Goal: Task Accomplishment & Management: Use online tool/utility

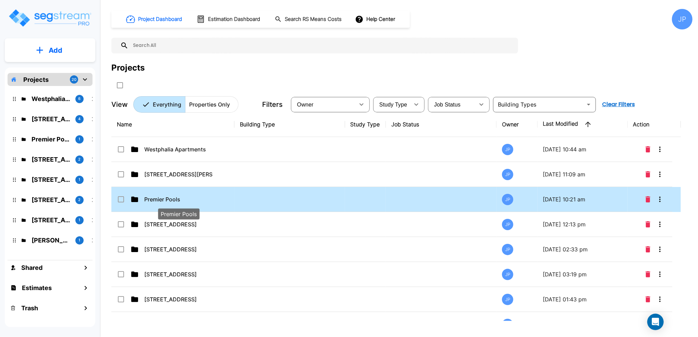
drag, startPoint x: 196, startPoint y: 201, endPoint x: 182, endPoint y: 188, distance: 19.2
click at [197, 201] on p "Premier Pools" at bounding box center [178, 199] width 69 height 8
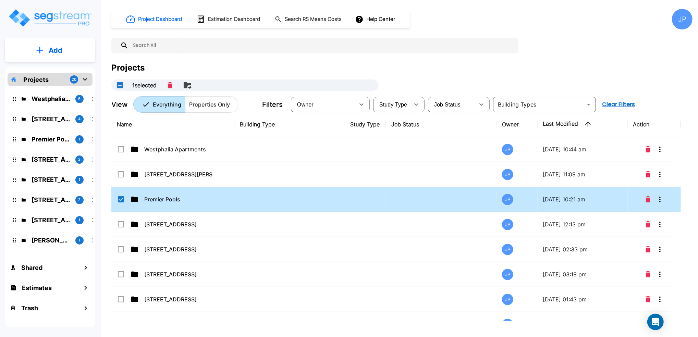
drag, startPoint x: 120, startPoint y: 199, endPoint x: 124, endPoint y: 193, distance: 6.7
click at [120, 200] on input "select row Premier Pools" at bounding box center [120, 198] width 7 height 6
checkbox input "false"
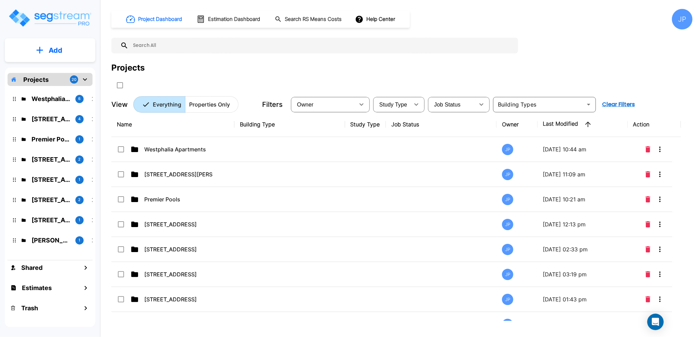
click at [167, 123] on th "Name" at bounding box center [172, 124] width 123 height 25
click at [48, 80] on div "Projects 20" at bounding box center [50, 79] width 85 height 13
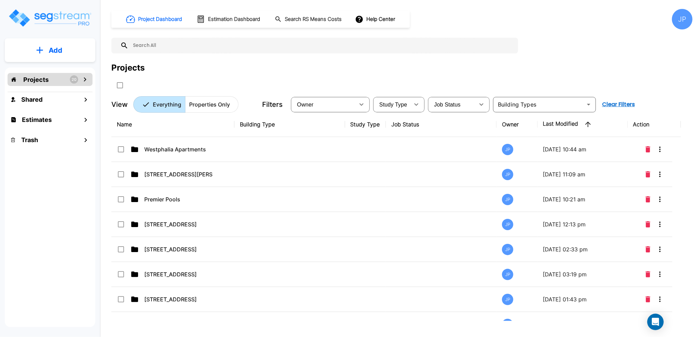
click at [48, 80] on div "Projects 20" at bounding box center [50, 79] width 85 height 13
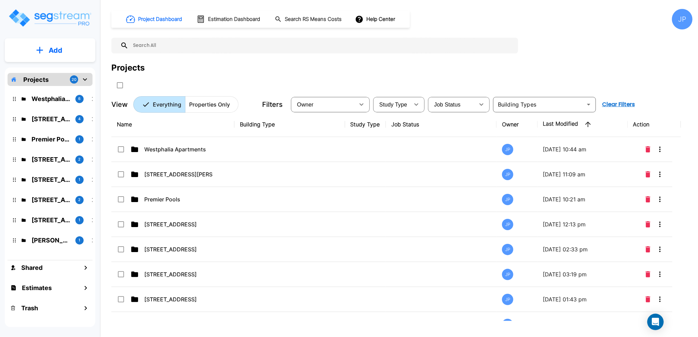
drag, startPoint x: 186, startPoint y: 126, endPoint x: 192, endPoint y: 77, distance: 49.4
click at [187, 126] on th "Name" at bounding box center [172, 124] width 123 height 25
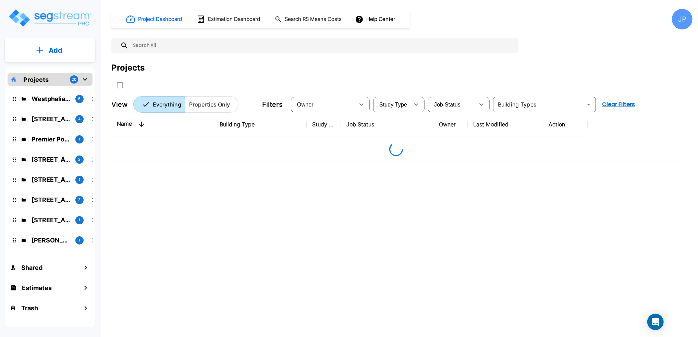
drag, startPoint x: 192, startPoint y: 66, endPoint x: 188, endPoint y: 67, distance: 4.3
click at [191, 70] on div "Projects" at bounding box center [401, 68] width 581 height 12
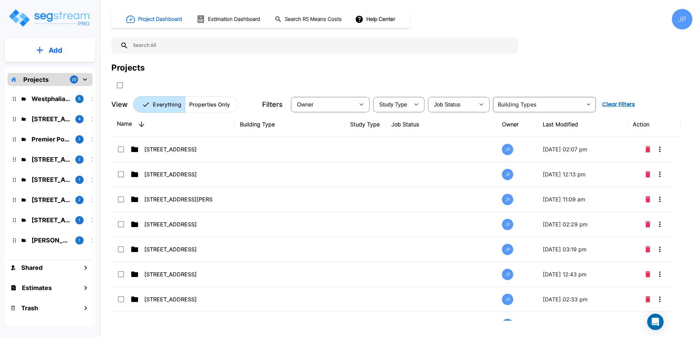
click at [142, 127] on icon "button" at bounding box center [141, 124] width 8 height 8
click at [143, 124] on icon "button" at bounding box center [141, 124] width 8 height 8
click at [179, 45] on input "text" at bounding box center [322, 46] width 386 height 16
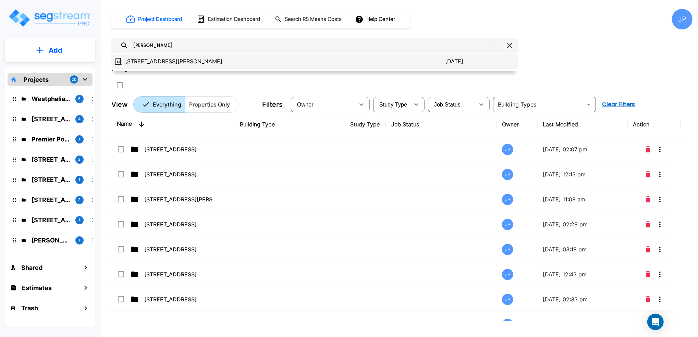
type input "Nancy"
click at [169, 60] on p "[STREET_ADDRESS][PERSON_NAME]" at bounding box center [285, 61] width 320 height 8
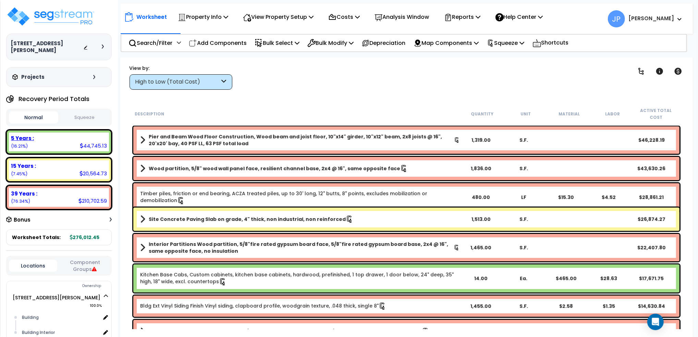
click at [101, 135] on div "5 Years :" at bounding box center [59, 138] width 96 height 7
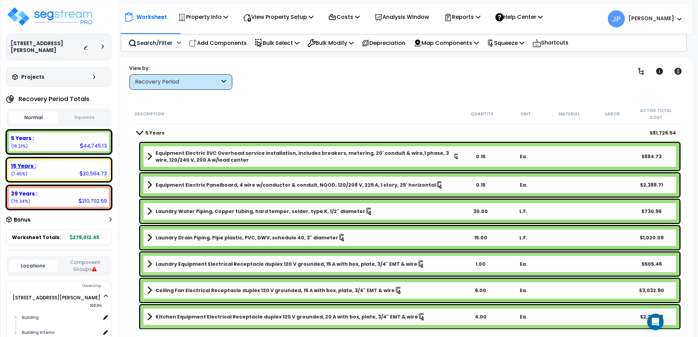
click at [85, 170] on div "20,564.73" at bounding box center [93, 173] width 27 height 7
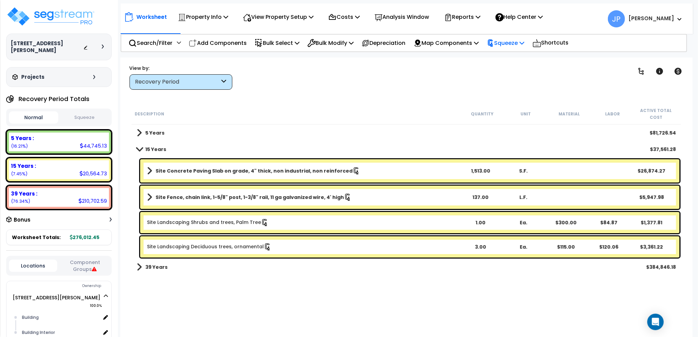
click at [514, 40] on p "Squeeze" at bounding box center [506, 42] width 38 height 9
click at [513, 58] on link "Re-squeeze" at bounding box center [518, 58] width 68 height 14
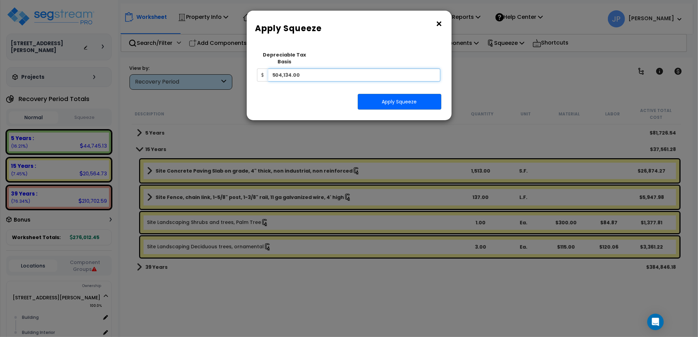
click at [311, 69] on input "504,134.00" at bounding box center [354, 75] width 172 height 13
drag, startPoint x: 311, startPoint y: 67, endPoint x: 122, endPoint y: 74, distance: 189.1
click at [122, 74] on div "× Apply Squeeze Squeeze Type Select 1. Squeeze Entire Worksheet 2. Squeeze by […" at bounding box center [349, 168] width 698 height 337
type input "181,908"
click at [396, 95] on button "Apply Squeeze" at bounding box center [400, 102] width 84 height 16
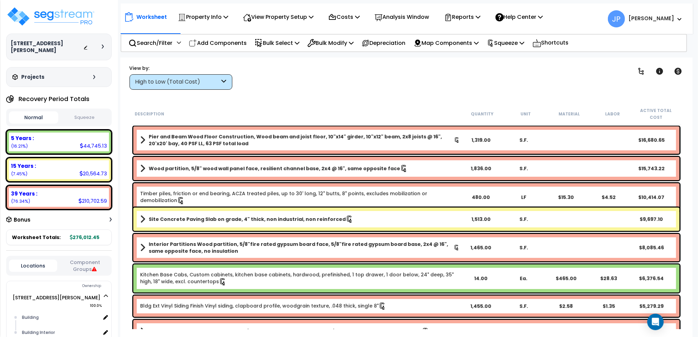
click at [479, 216] on div "1,513.00" at bounding box center [481, 219] width 43 height 7
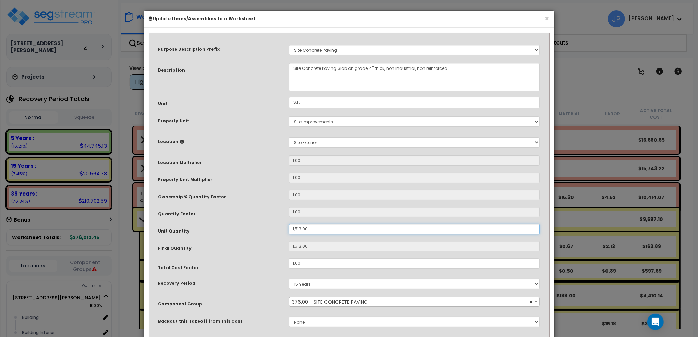
click at [322, 233] on input "1,513.00" at bounding box center [414, 229] width 251 height 10
drag, startPoint x: 322, startPoint y: 229, endPoint x: 230, endPoint y: 222, distance: 91.7
click at [231, 226] on div "Unit Quantity 1,513.00" at bounding box center [349, 230] width 392 height 12
type input "6"
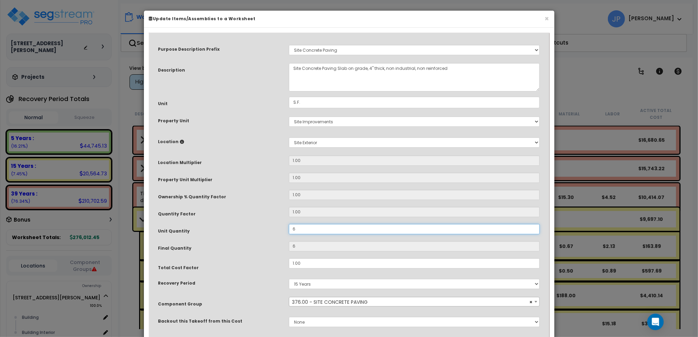
type input "65"
type input "655"
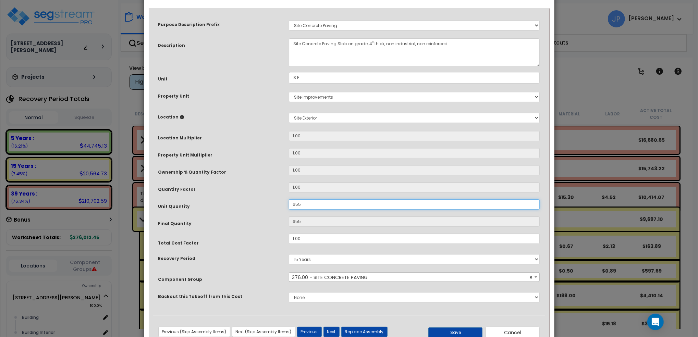
scroll to position [47, 0]
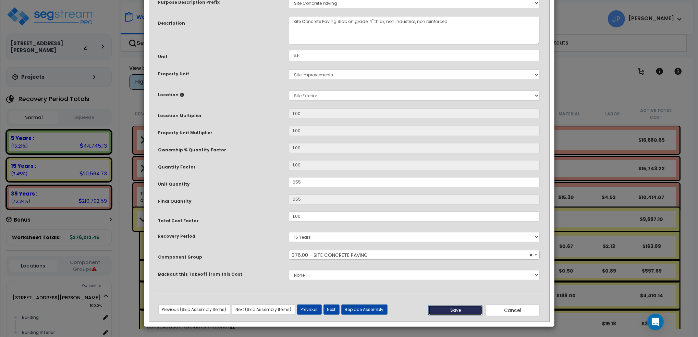
click at [448, 312] on button "Save" at bounding box center [456, 310] width 54 height 10
type input "655.00"
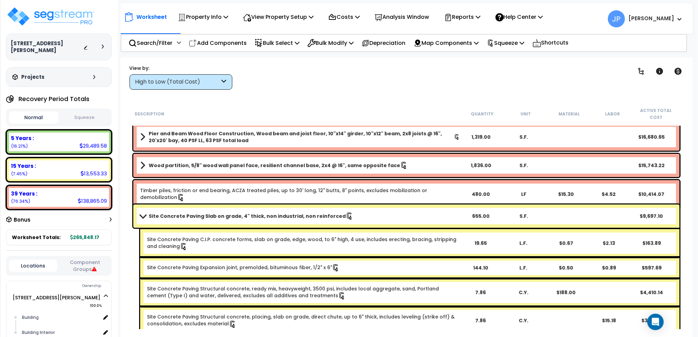
scroll to position [0, 0]
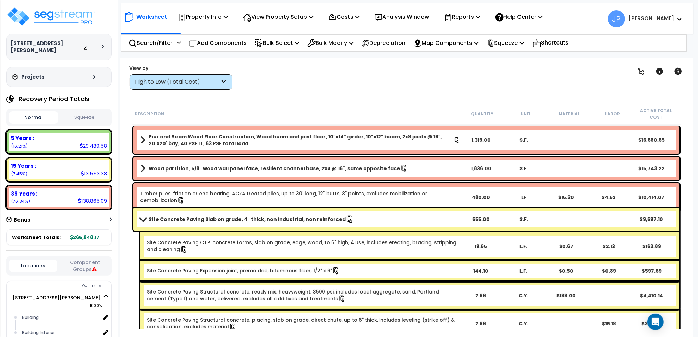
click at [296, 216] on b "Site Concrete Paving Slab on grade, 4" thick, non industrial, non reinforced" at bounding box center [247, 219] width 197 height 7
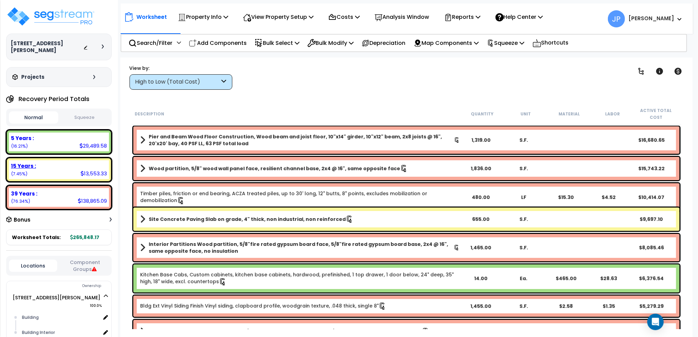
click at [98, 163] on div "15 Years :" at bounding box center [59, 166] width 96 height 7
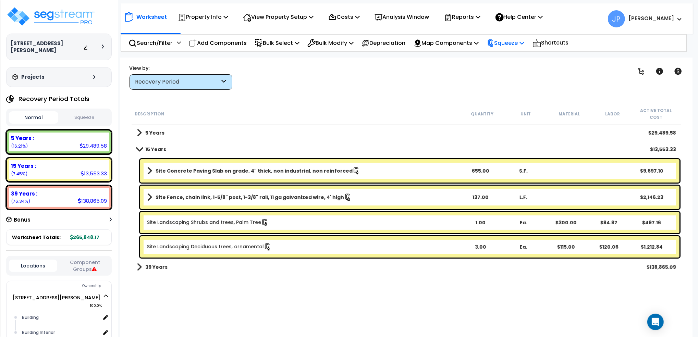
click at [520, 44] on p "Squeeze" at bounding box center [506, 42] width 38 height 9
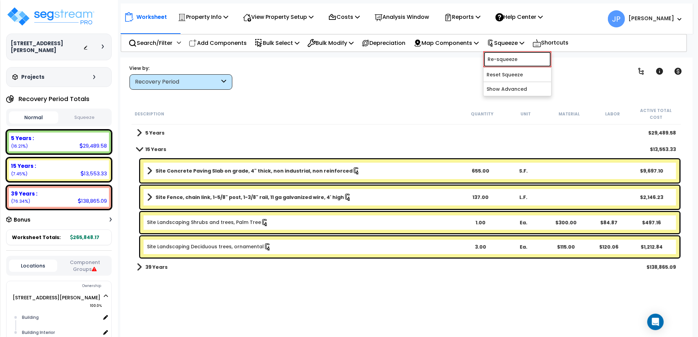
click at [521, 60] on link "Re-squeeze" at bounding box center [518, 59] width 68 height 16
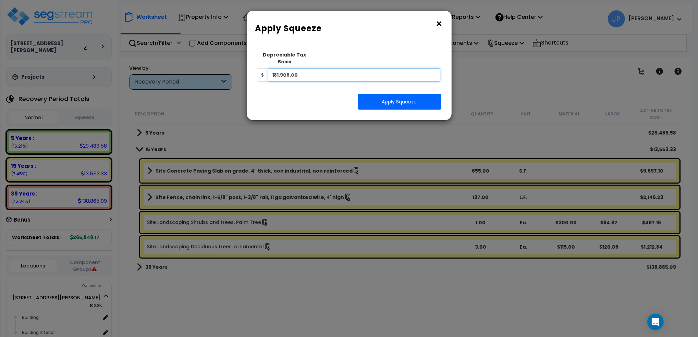
click at [329, 70] on input "181,908.00" at bounding box center [354, 75] width 172 height 13
click at [402, 99] on button "Apply Squeeze" at bounding box center [400, 102] width 84 height 16
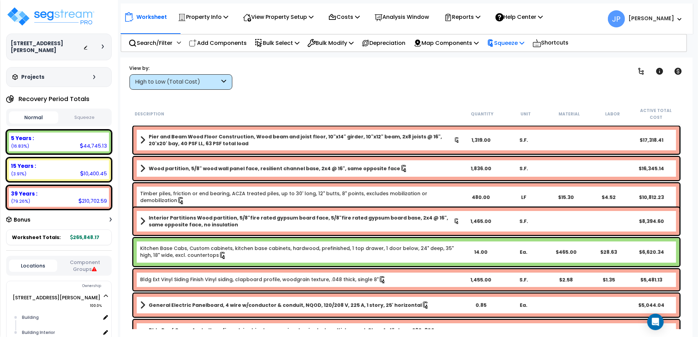
click at [514, 45] on p "Squeeze" at bounding box center [506, 42] width 38 height 9
click at [514, 74] on link "Reset Squeeze" at bounding box center [518, 73] width 68 height 14
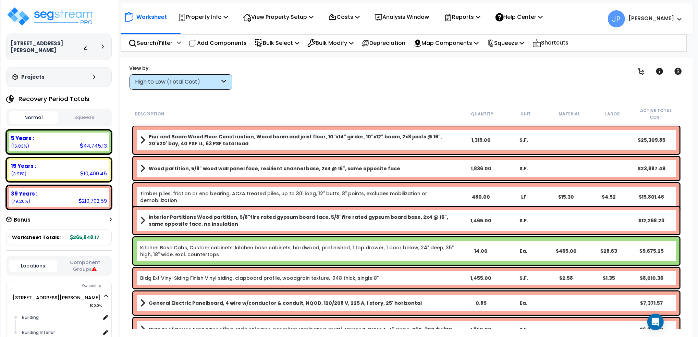
click at [485, 81] on div "Clear Filters" at bounding box center [430, 76] width 379 height 25
click at [508, 41] on p "Squeeze" at bounding box center [506, 42] width 38 height 9
click at [509, 58] on link "Squeeze" at bounding box center [518, 58] width 68 height 14
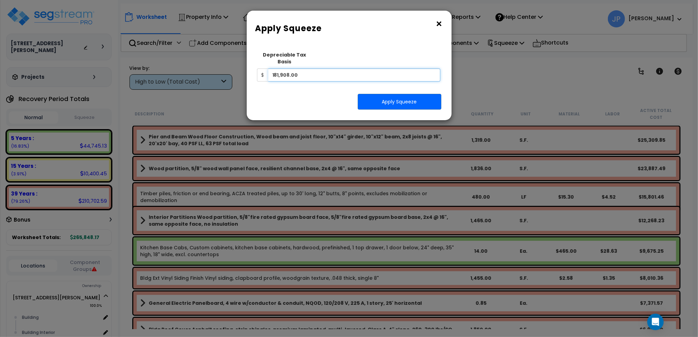
click at [299, 69] on input "181,908.00" at bounding box center [354, 75] width 172 height 13
click at [383, 94] on button "Apply Squeeze" at bounding box center [400, 102] width 84 height 16
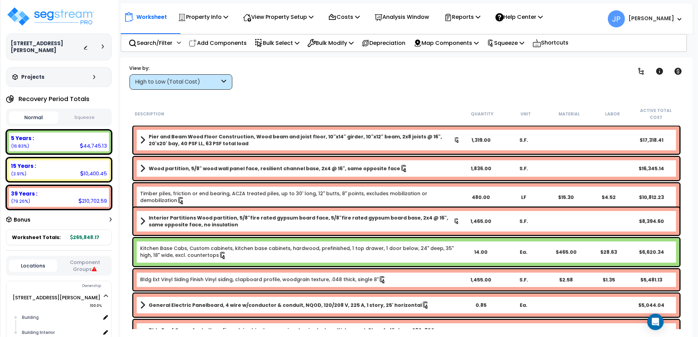
click at [392, 92] on div "Worksheet Property Info Property Setup Add Property Unit Template property Clon…" at bounding box center [406, 226] width 573 height 337
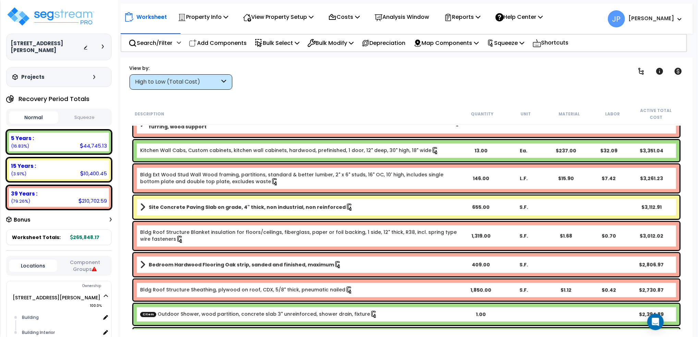
scroll to position [91, 0]
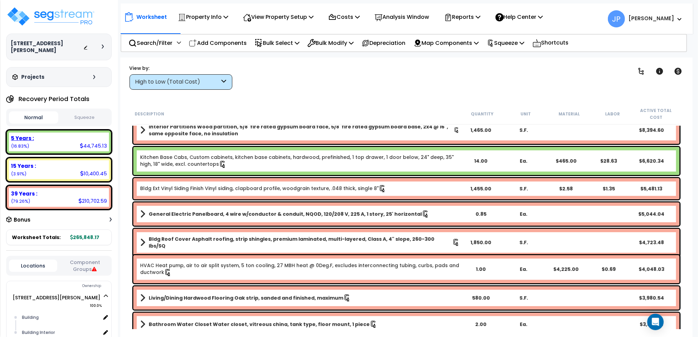
click at [88, 142] on div "44,745.13" at bounding box center [93, 145] width 27 height 7
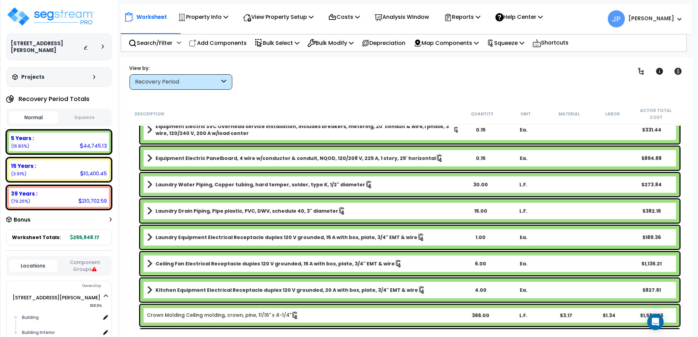
scroll to position [0, 0]
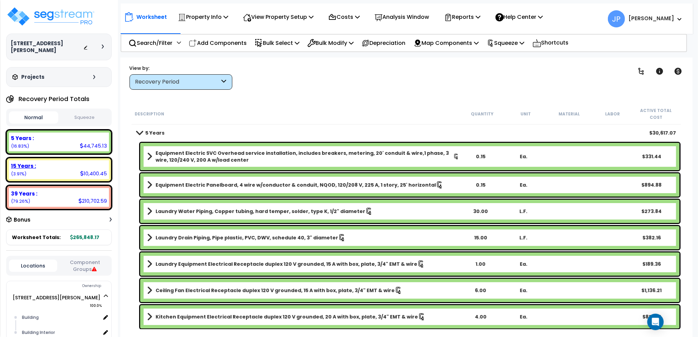
click at [97, 163] on div "15 Years :" at bounding box center [59, 166] width 96 height 7
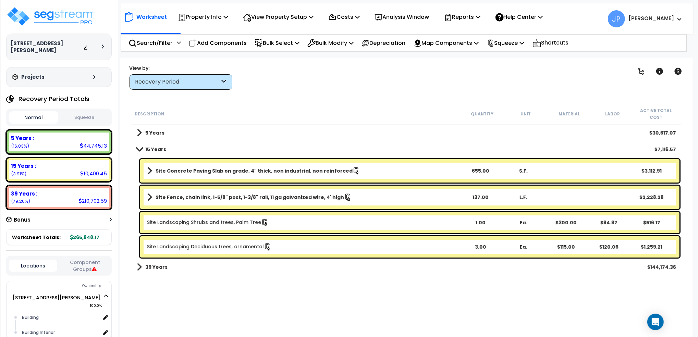
click at [76, 190] on div "39 Years :" at bounding box center [59, 193] width 96 height 7
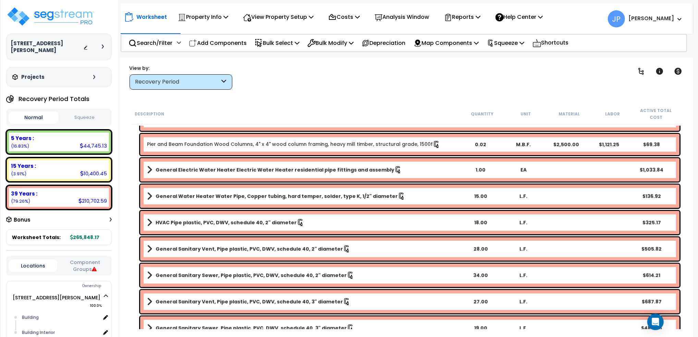
scroll to position [365, 0]
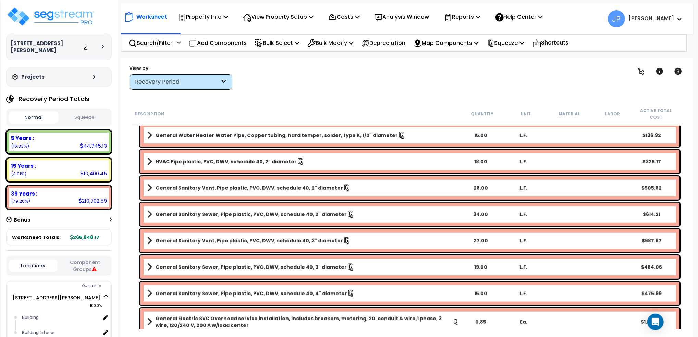
click at [440, 62] on div "Worksheet Property Info Property Setup Add Property Unit Template property Clon…" at bounding box center [406, 226] width 573 height 337
click at [480, 17] on p "Reports" at bounding box center [462, 16] width 37 height 9
drag, startPoint x: 283, startPoint y: 98, endPoint x: 287, endPoint y: 99, distance: 3.8
click at [284, 98] on div "Worksheet Property Info Property Setup Add Property Unit Template property Clon…" at bounding box center [406, 226] width 573 height 337
click at [520, 46] on p "Squeeze" at bounding box center [506, 42] width 38 height 9
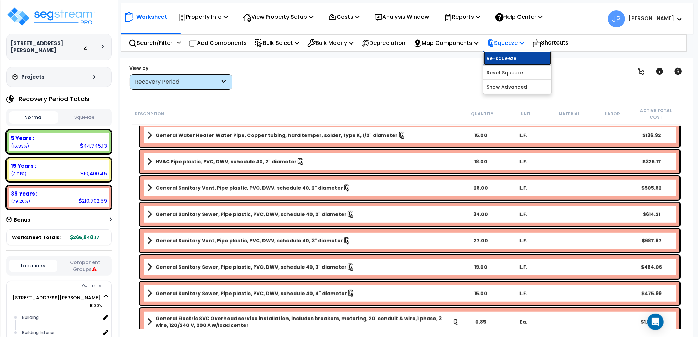
click at [520, 57] on link "Re-squeeze" at bounding box center [518, 58] width 68 height 14
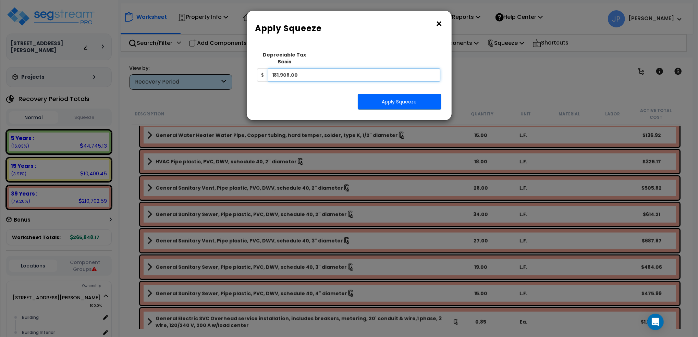
click at [338, 69] on input "181,908.00" at bounding box center [354, 75] width 172 height 13
click at [384, 94] on button "Apply Squeeze" at bounding box center [400, 102] width 84 height 16
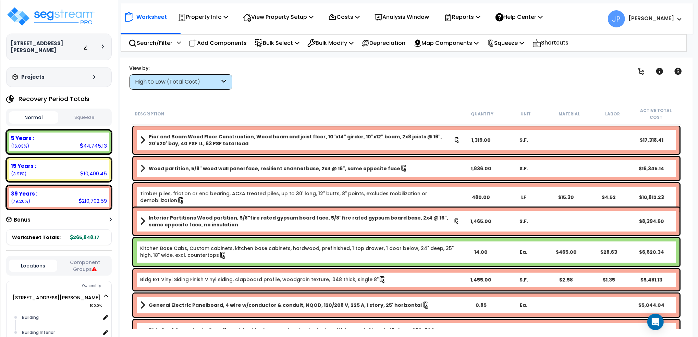
click at [46, 230] on div "Worksheet Totals: 265,848.17" at bounding box center [59, 238] width 106 height 16
click at [53, 234] on span "Worksheet Totals:" at bounding box center [36, 237] width 49 height 7
click at [70, 235] on icon at bounding box center [71, 237] width 3 height 5
click at [72, 234] on b "265,848.17" at bounding box center [84, 237] width 29 height 7
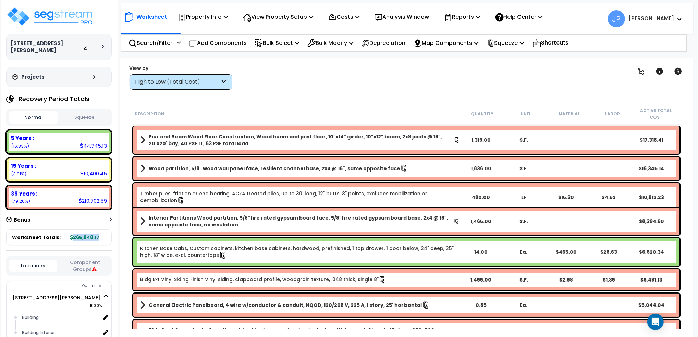
click at [72, 234] on b "265,848.17" at bounding box center [84, 237] width 29 height 7
click at [485, 80] on div "Clear Filters" at bounding box center [430, 76] width 379 height 25
click at [479, 15] on p "Reports" at bounding box center [462, 16] width 37 height 9
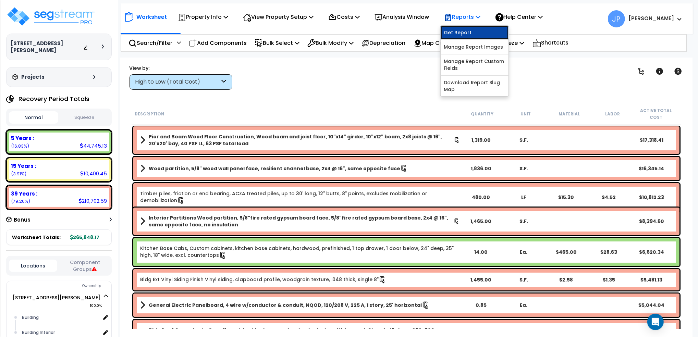
click at [476, 28] on link "Get Report" at bounding box center [475, 33] width 68 height 14
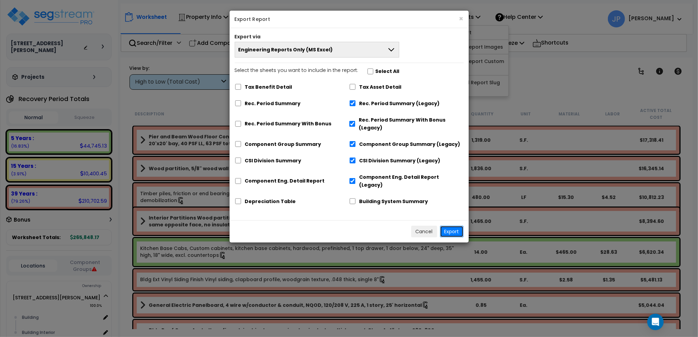
click at [449, 226] on button "Export" at bounding box center [452, 232] width 24 height 12
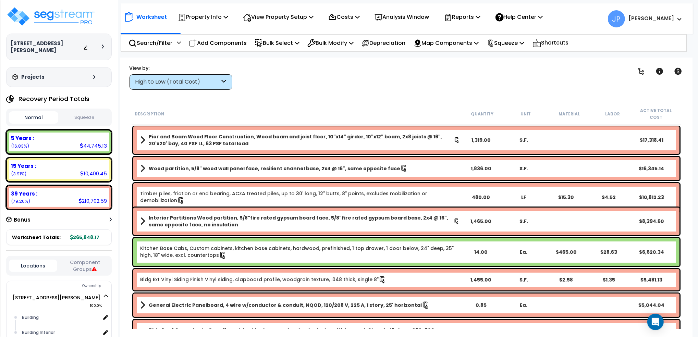
click at [415, 93] on div "Worksheet Property Info Property Setup Add Property Unit Template property Clon…" at bounding box center [406, 226] width 573 height 337
click at [78, 158] on div "15 Years : 10,400.45 (3.91%)" at bounding box center [59, 170] width 106 height 24
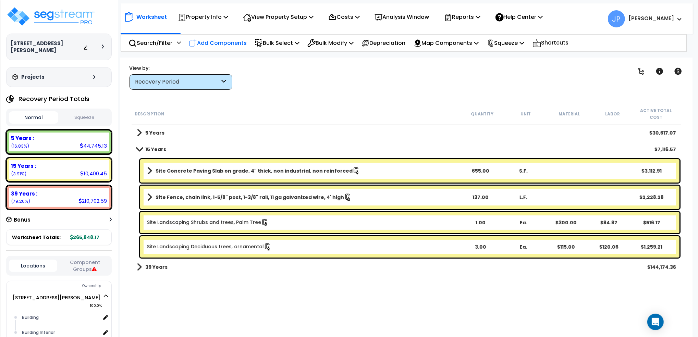
click at [231, 40] on p "Add Components" at bounding box center [218, 42] width 58 height 9
select select
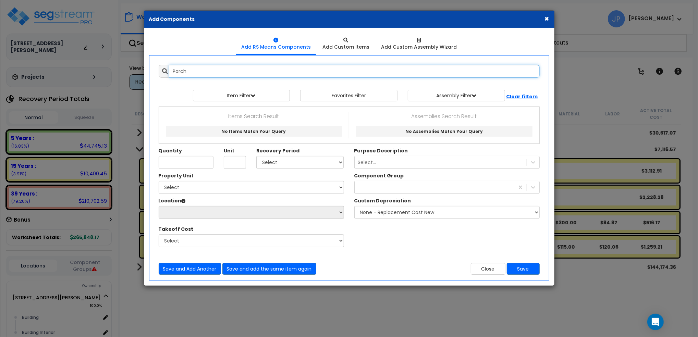
click at [229, 73] on input "Porch" at bounding box center [354, 71] width 371 height 13
drag, startPoint x: 219, startPoint y: 65, endPoint x: 130, endPoint y: 78, distance: 90.0
click at [138, 81] on div "× Add Components Add RS Means Components Add Custom Items Add Items" at bounding box center [349, 168] width 698 height 337
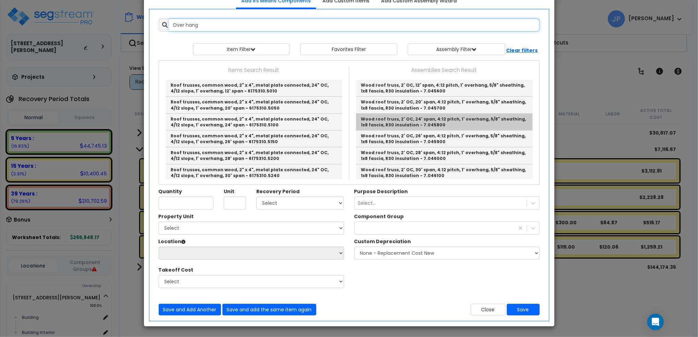
scroll to position [1, 0]
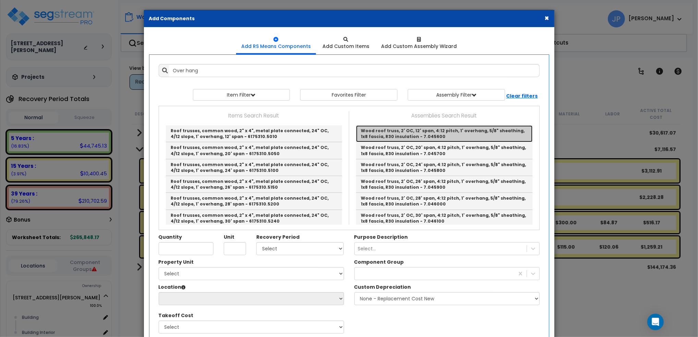
click at [516, 132] on link "Wood roof truss, 2' OC, 12' span, 4:12 pitch, 1' overhang, 5/8" sheathing, 1x8 …" at bounding box center [444, 133] width 177 height 17
type input "Wood roof truss, 2' OC, 12' span, 4:12 pitch, 1' overhang, 5/8" sheathing, 1x8 …"
type input "S.F."
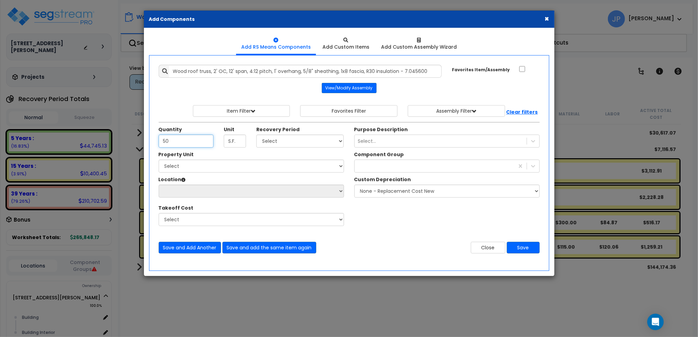
type input "50"
drag, startPoint x: 223, startPoint y: 139, endPoint x: 228, endPoint y: 139, distance: 4.8
click at [224, 139] on div "Unit S.F." at bounding box center [235, 137] width 33 height 22
click at [235, 139] on input "S.F." at bounding box center [235, 141] width 22 height 13
drag, startPoint x: 237, startPoint y: 139, endPoint x: 221, endPoint y: 149, distance: 18.6
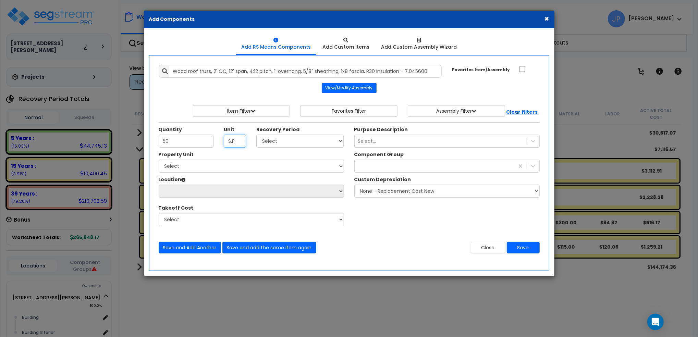
click at [221, 149] on div "Quantity 50 Unit S.F. Recovery Period Select" at bounding box center [252, 138] width 196 height 25
click at [279, 139] on select "Select 5 Years 7 Years 15 Years 39 Years" at bounding box center [300, 141] width 88 height 13
select select "15Y"
click at [256, 135] on select "Select 5 Years 7 Years 15 Years 39 Years" at bounding box center [300, 141] width 88 height 13
click at [530, 247] on button "Save" at bounding box center [523, 248] width 33 height 12
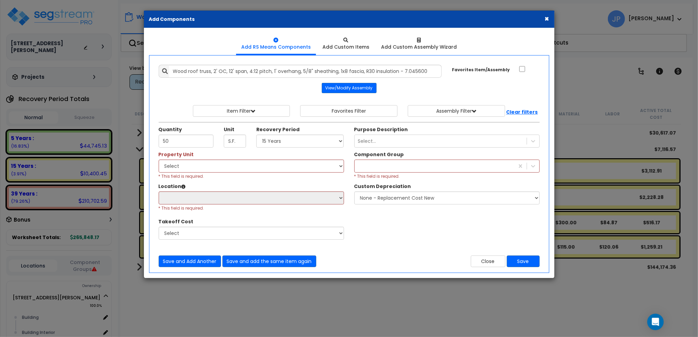
click at [372, 160] on div at bounding box center [446, 166] width 185 height 13
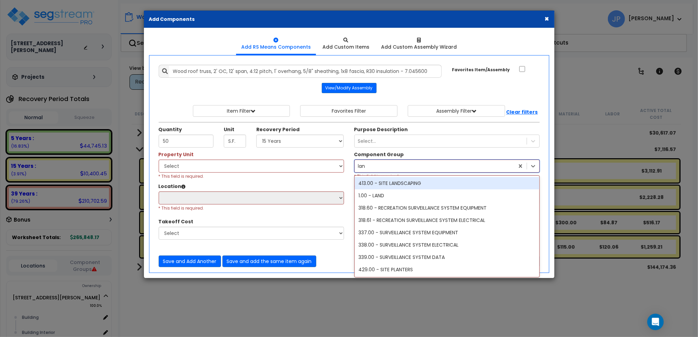
type input "land"
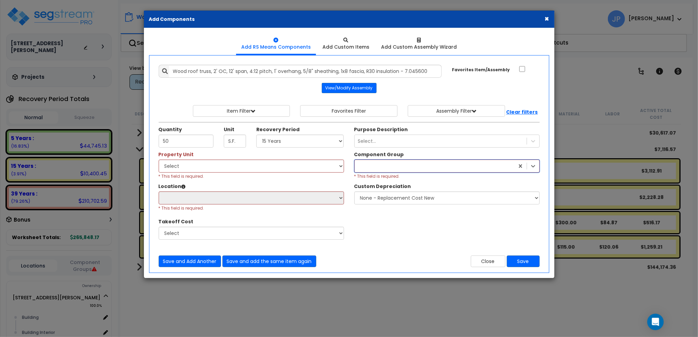
click at [379, 165] on div at bounding box center [435, 166] width 160 height 11
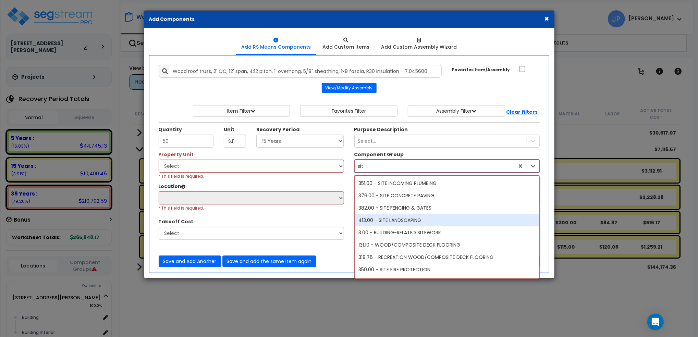
type input "site"
click at [405, 223] on div "413.00 - SITE LANDSCAPING" at bounding box center [447, 220] width 185 height 12
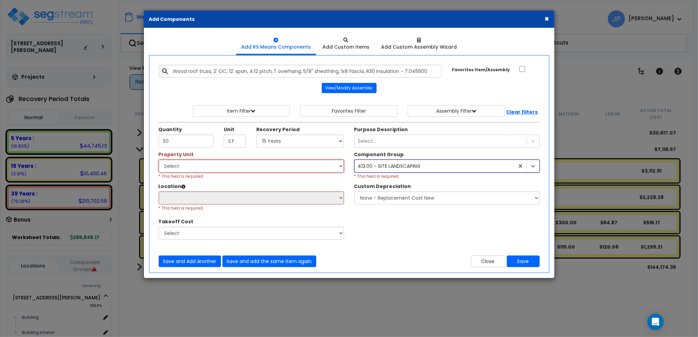
click at [260, 167] on select "Select 1216 Nancy Street Site Improvements" at bounding box center [251, 166] width 185 height 13
select select "132478"
click at [159, 160] on select "Select 1216 Nancy Street Site Improvements" at bounding box center [251, 166] width 185 height 13
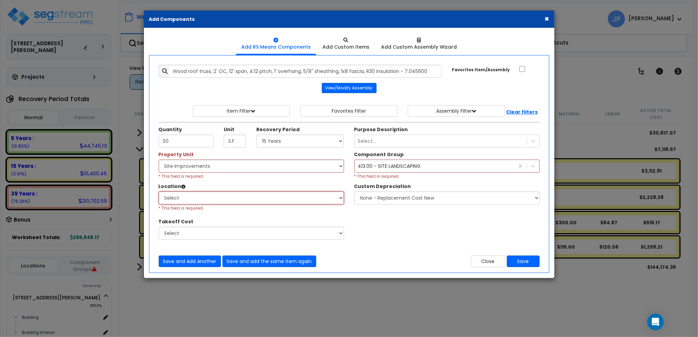
click at [237, 196] on select "Select Site Exterior Add Additional Location" at bounding box center [251, 198] width 185 height 13
select select "462"
click at [159, 192] on select "Select Site Exterior Add Additional Location" at bounding box center [251, 198] width 185 height 13
click at [526, 258] on button "Save" at bounding box center [523, 262] width 33 height 12
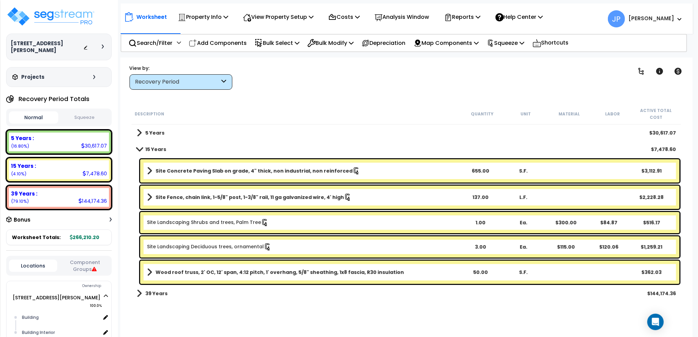
click at [485, 168] on div "655.00" at bounding box center [481, 171] width 42 height 7
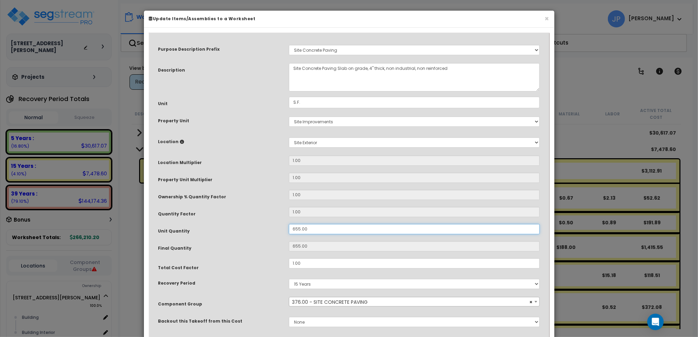
drag, startPoint x: 311, startPoint y: 228, endPoint x: 260, endPoint y: 231, distance: 50.8
click at [264, 232] on div "Unit Quantity 655.00" at bounding box center [349, 230] width 392 height 12
type input "7"
type input "70"
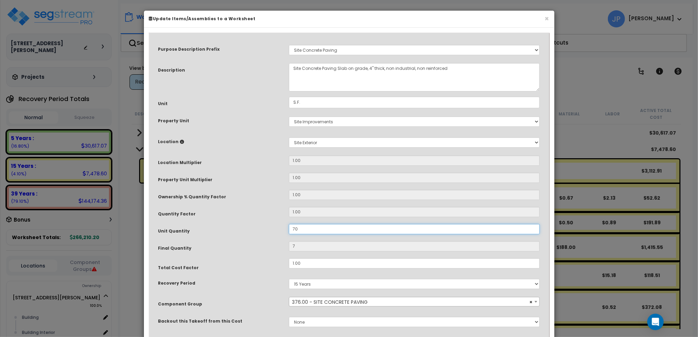
type input "70"
type input "702"
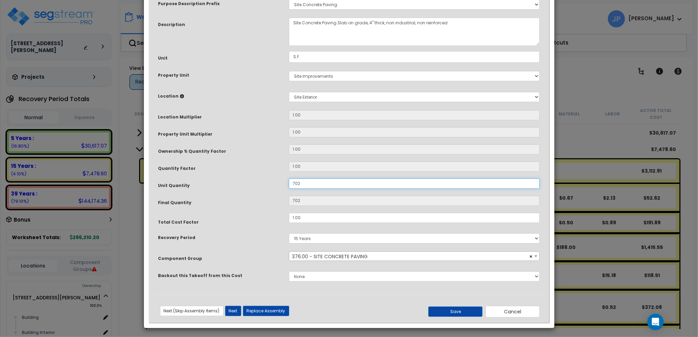
scroll to position [47, 0]
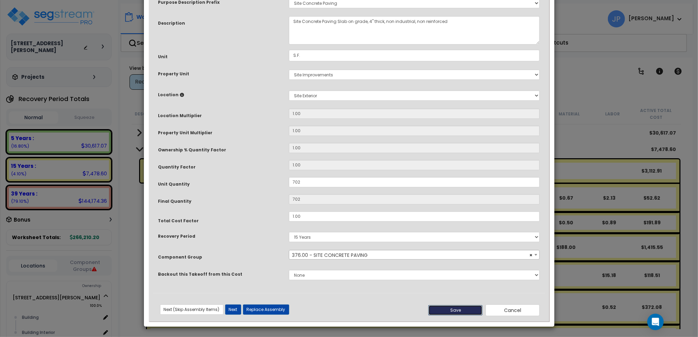
click at [459, 308] on button "Save" at bounding box center [456, 310] width 54 height 10
type input "702.00"
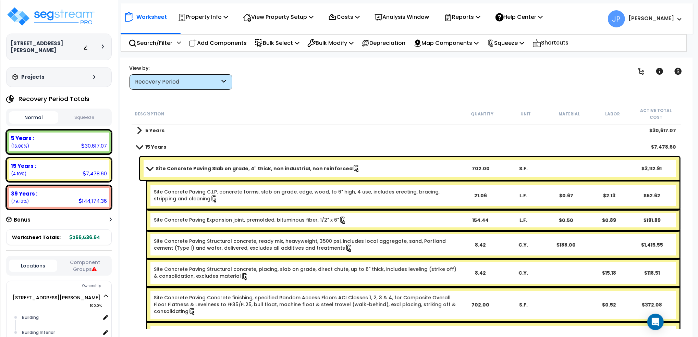
scroll to position [0, 0]
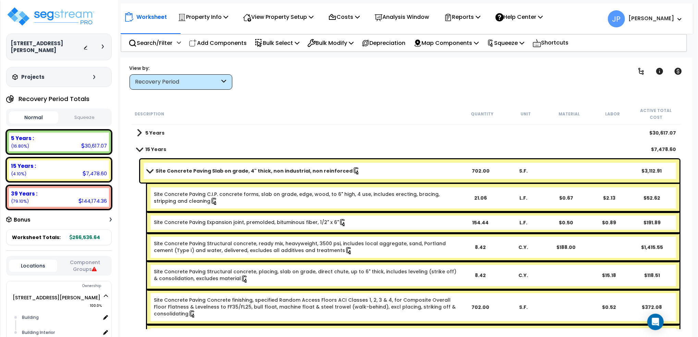
click at [228, 168] on b "Site Concrete Paving Slab on grade, 4" thick, non industrial, non reinforced" at bounding box center [254, 171] width 197 height 7
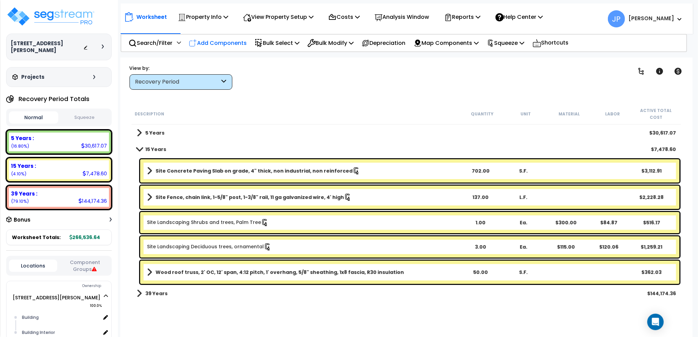
click at [218, 41] on p "Add Components" at bounding box center [218, 42] width 58 height 9
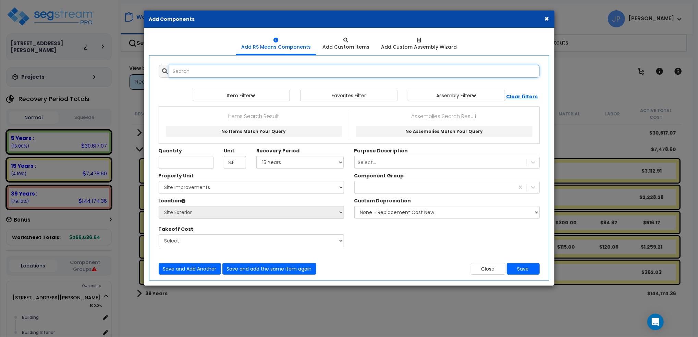
select select
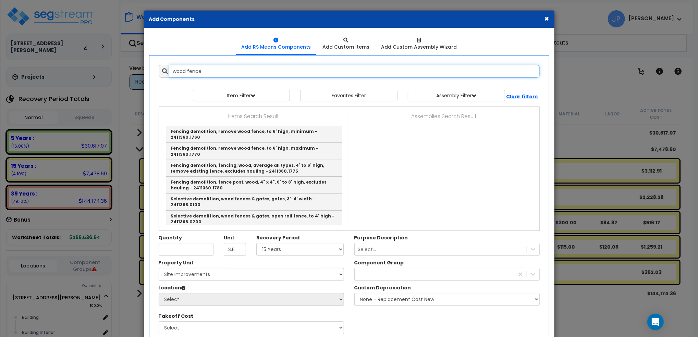
drag, startPoint x: 208, startPoint y: 67, endPoint x: 70, endPoint y: 81, distance: 139.6
click at [110, 89] on div "× Add Components Add RS Means Components Add Custom Items Add Items" at bounding box center [349, 168] width 698 height 337
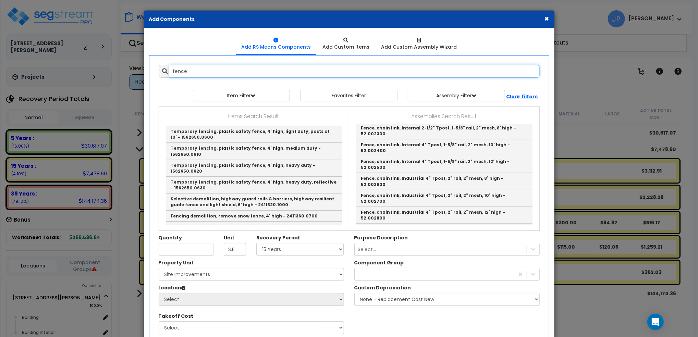
scroll to position [248, 0]
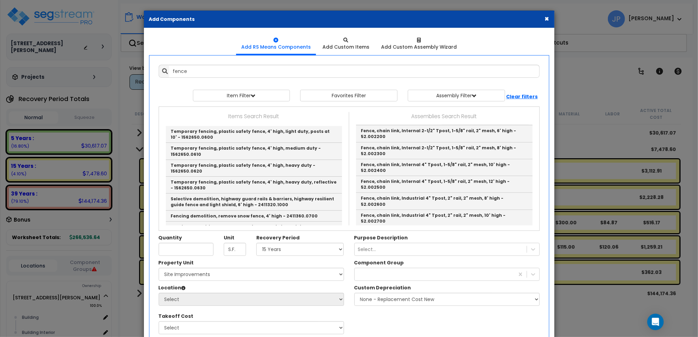
click at [546, 18] on button "×" at bounding box center [547, 18] width 4 height 7
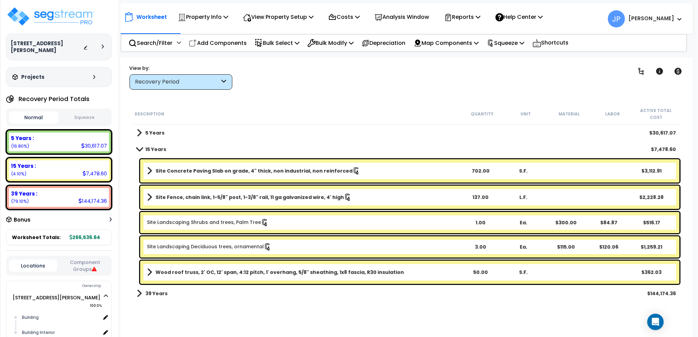
click at [390, 87] on div "Clear Filters" at bounding box center [430, 76] width 379 height 25
click at [164, 290] on b "39 Years" at bounding box center [156, 293] width 22 height 7
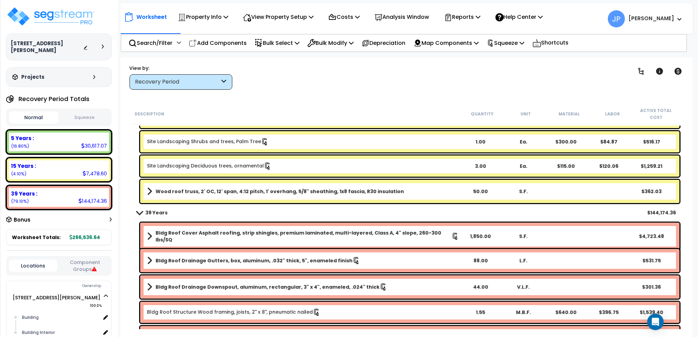
scroll to position [0, 0]
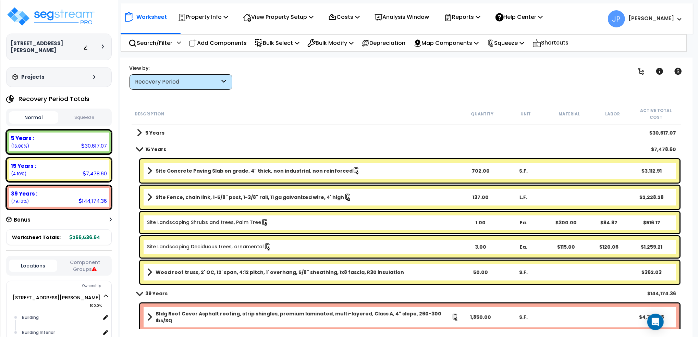
click at [143, 147] on span at bounding box center [139, 149] width 10 height 5
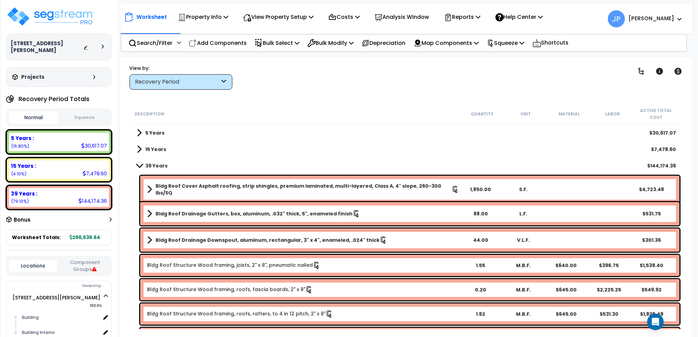
click at [145, 163] on b "39 Years" at bounding box center [156, 166] width 22 height 7
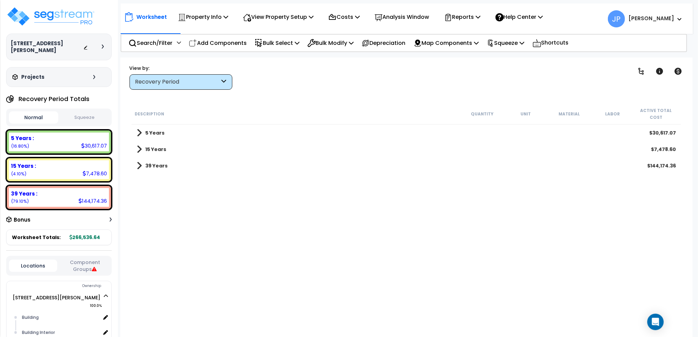
click at [146, 130] on b "5 Years" at bounding box center [154, 133] width 19 height 7
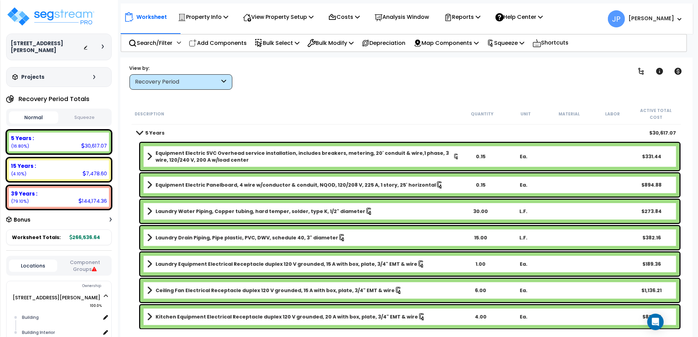
click at [139, 130] on span at bounding box center [139, 132] width 10 height 5
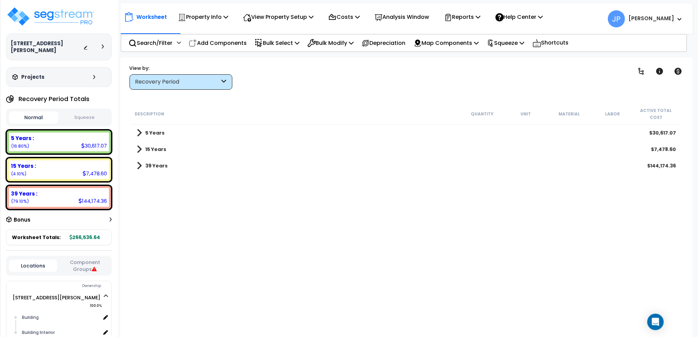
click at [146, 146] on b "15 Years" at bounding box center [155, 149] width 21 height 7
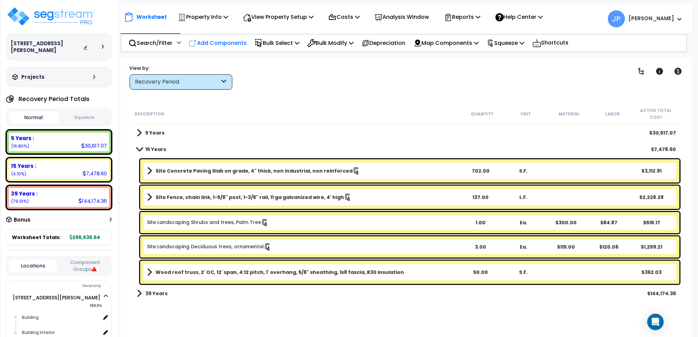
click at [205, 42] on p "Add Components" at bounding box center [218, 42] width 58 height 9
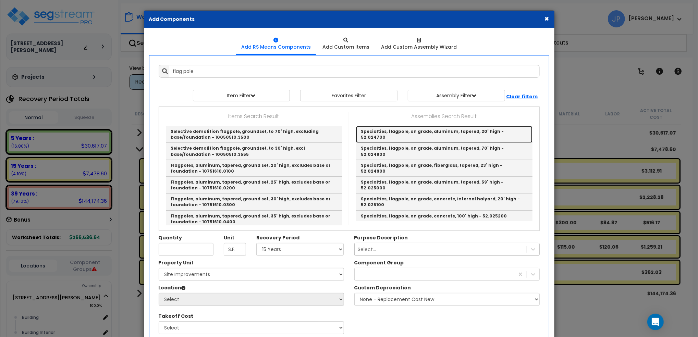
drag, startPoint x: 470, startPoint y: 131, endPoint x: 470, endPoint y: 136, distance: 5.5
click at [470, 131] on link "Specialties, flagpole, on grade, aluminum, tapered, 20' high - 52.024700" at bounding box center [444, 134] width 177 height 17
type input "Specialties, flagpole, on grade, aluminum, tapered, 20' high - 52.024700"
type input "Ea."
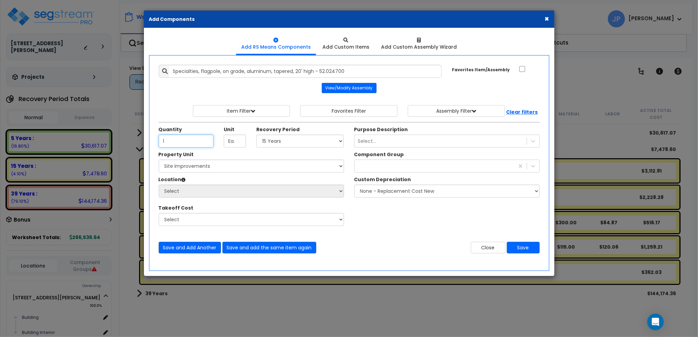
type input "1"
click at [374, 174] on div "Component Group * This field is required. Good - 75%" at bounding box center [447, 176] width 196 height 50
click at [374, 168] on div at bounding box center [435, 166] width 160 height 11
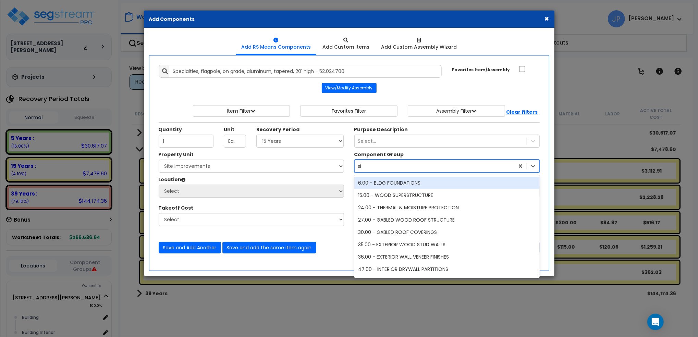
type input "sit"
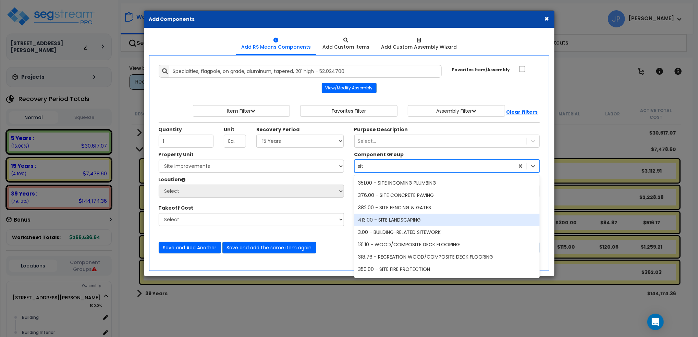
click at [453, 220] on div "413.00 - SITE LANDSCAPING" at bounding box center [446, 220] width 185 height 12
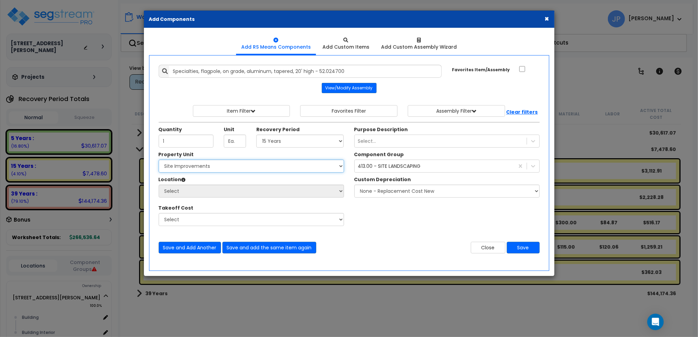
click at [284, 170] on select "Select 1216 Nancy Street Site Improvements" at bounding box center [251, 166] width 185 height 13
select select "132478"
click at [159, 160] on select "Select 1216 Nancy Street Site Improvements" at bounding box center [251, 166] width 185 height 13
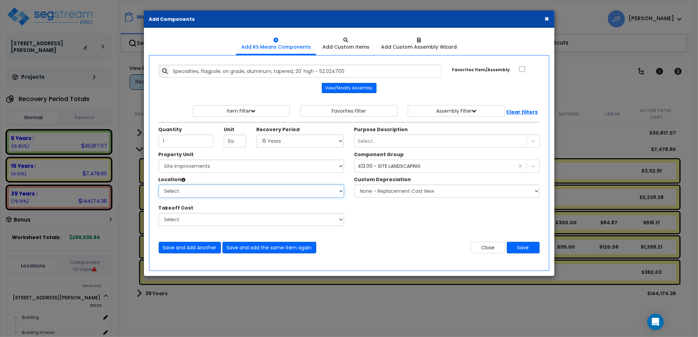
click at [248, 191] on select "Select Site Exterior Add Additional Location" at bounding box center [251, 191] width 185 height 13
select select "462"
click at [159, 185] on select "Select Site Exterior Add Additional Location" at bounding box center [251, 191] width 185 height 13
click at [518, 246] on button "Save" at bounding box center [523, 248] width 33 height 12
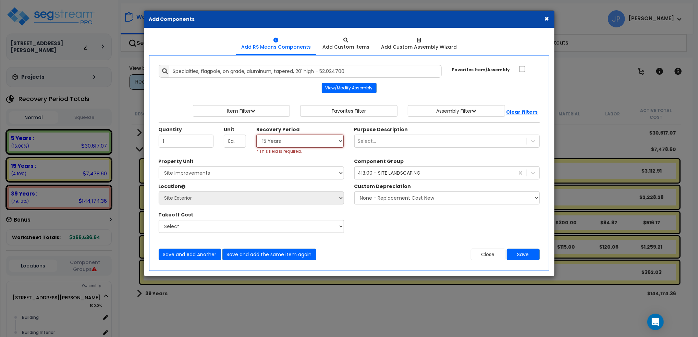
click at [303, 142] on select "Select 5 Years 7 Years 15 Years 39 Years" at bounding box center [300, 141] width 88 height 13
select select "15Y"
click at [256, 135] on select "Select 5 Years 7 Years 15 Years 39 Years" at bounding box center [300, 141] width 88 height 13
click at [522, 253] on button "Save" at bounding box center [523, 255] width 33 height 12
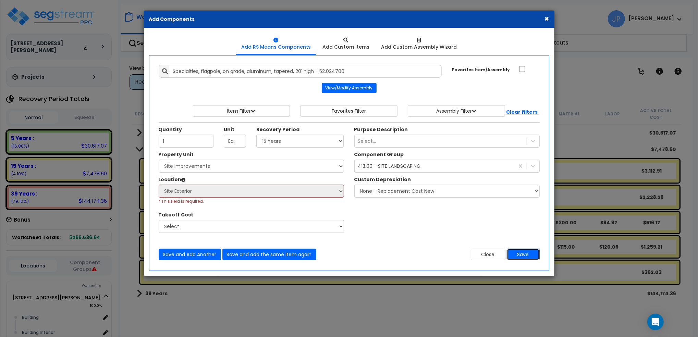
click at [519, 251] on button "Save" at bounding box center [523, 255] width 33 height 12
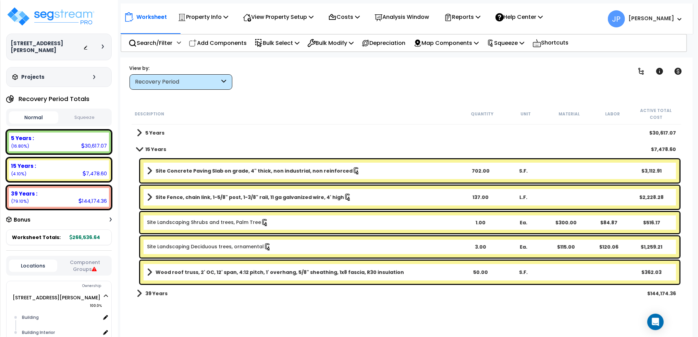
click at [216, 41] on p "Add Components" at bounding box center [218, 42] width 58 height 9
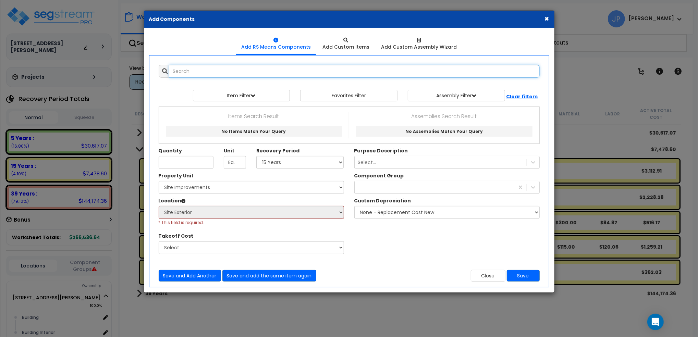
select select
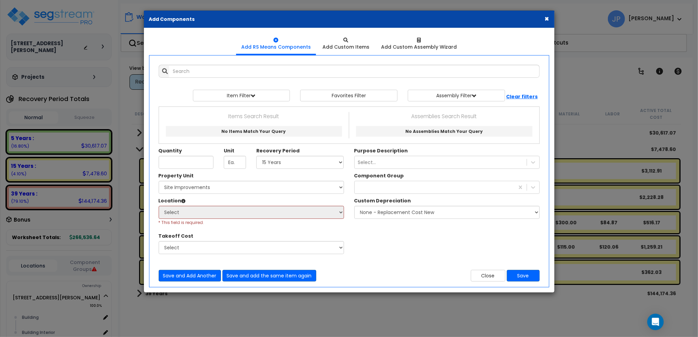
click at [344, 210] on div "Location Please select Property Unit to enable Location Select Site Exterior Ad…" at bounding box center [252, 211] width 196 height 28
click at [335, 190] on select "Select 1216 Nancy Street Site Improvements" at bounding box center [251, 187] width 185 height 13
select select "132478"
click at [159, 181] on select "Select 1216 Nancy Street Site Improvements" at bounding box center [251, 187] width 185 height 13
click at [229, 213] on select "Select Site Exterior Add Additional Location" at bounding box center [251, 212] width 185 height 13
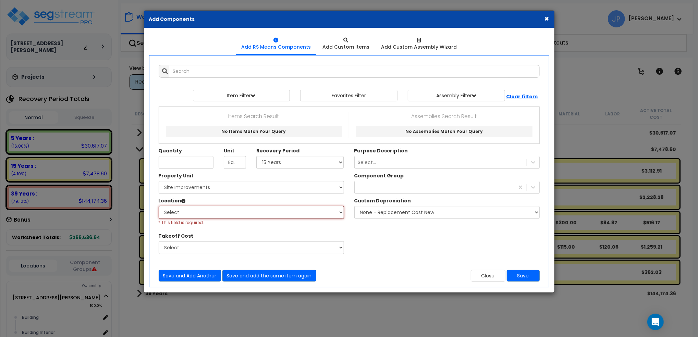
select select "462"
click at [159, 206] on select "Select Site Exterior Add Additional Location" at bounding box center [251, 212] width 185 height 13
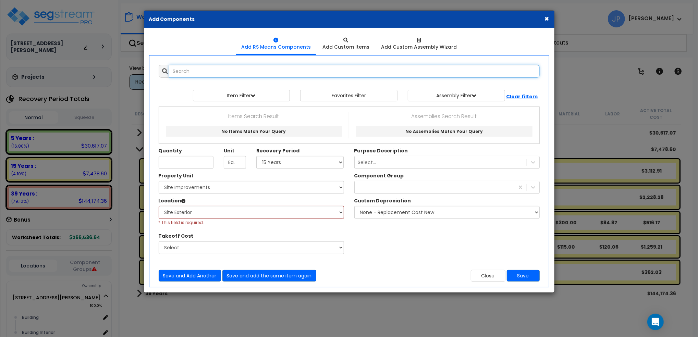
click at [193, 71] on input "text" at bounding box center [354, 71] width 371 height 13
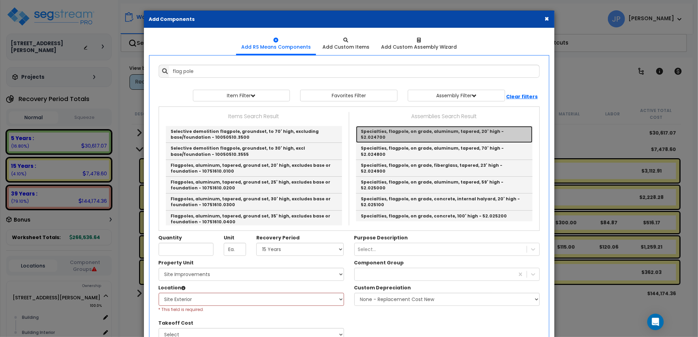
click at [402, 131] on link "Specialties, flagpole, on grade, aluminum, tapered, 20' high - 52.024700" at bounding box center [444, 134] width 177 height 17
type input "Specialties, flagpole, on grade, aluminum, tapered, 20' high - 52.024700"
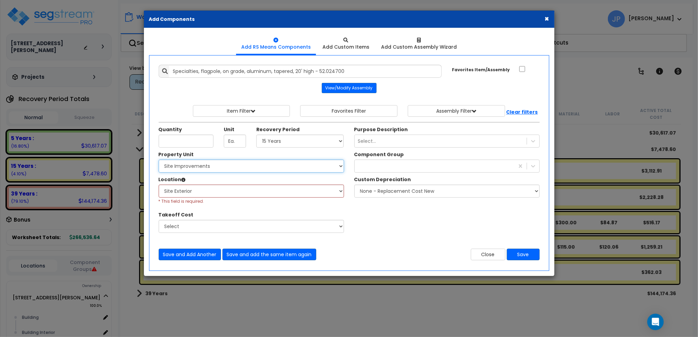
click at [281, 166] on select "Select 1216 Nancy Street Site Improvements" at bounding box center [251, 166] width 185 height 13
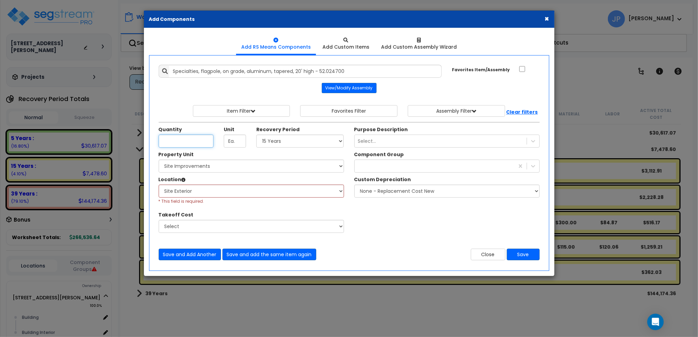
click at [183, 142] on input "Unit Quantity" at bounding box center [186, 141] width 55 height 13
type input "1"
click at [410, 144] on div "Select..." at bounding box center [441, 141] width 172 height 11
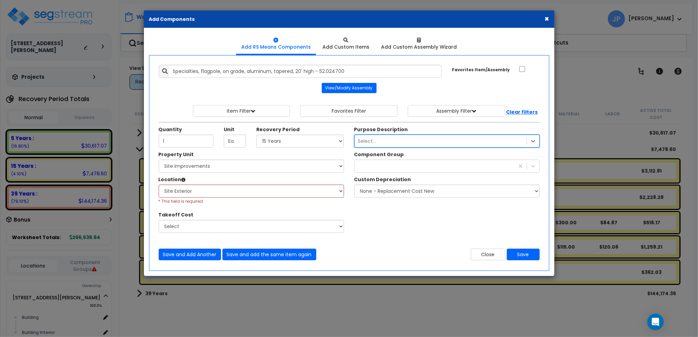
click at [410, 144] on div "Select..." at bounding box center [441, 141] width 172 height 11
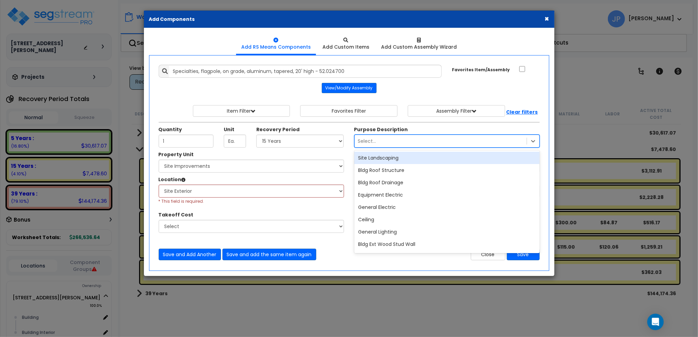
click at [407, 159] on div "Site Landscaping" at bounding box center [446, 158] width 185 height 12
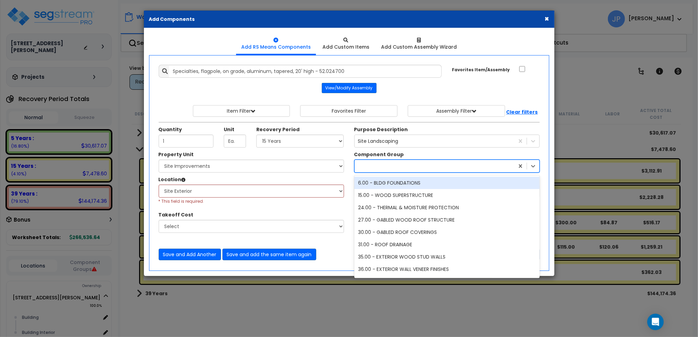
click at [407, 160] on div at bounding box center [446, 166] width 185 height 13
type input "site"
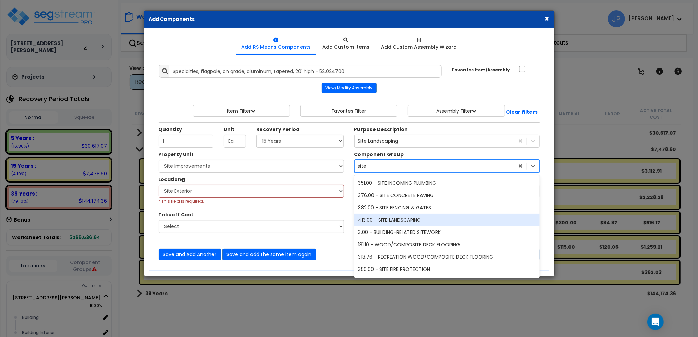
click at [410, 223] on div "413.00 - SITE LANDSCAPING" at bounding box center [446, 220] width 185 height 12
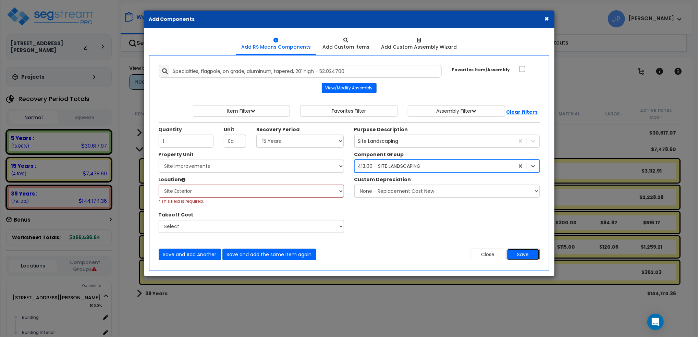
click at [529, 254] on button "Save" at bounding box center [523, 255] width 33 height 12
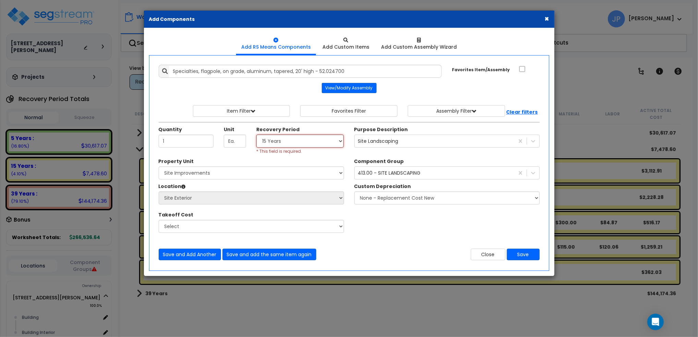
click at [303, 142] on select "Select 5 Years 7 Years 15 Years 39 Years" at bounding box center [300, 141] width 88 height 13
select select "15Y"
click at [256, 135] on select "Select 5 Years 7 Years 15 Years 39 Years" at bounding box center [300, 141] width 88 height 13
click at [525, 253] on button "Save" at bounding box center [523, 255] width 33 height 12
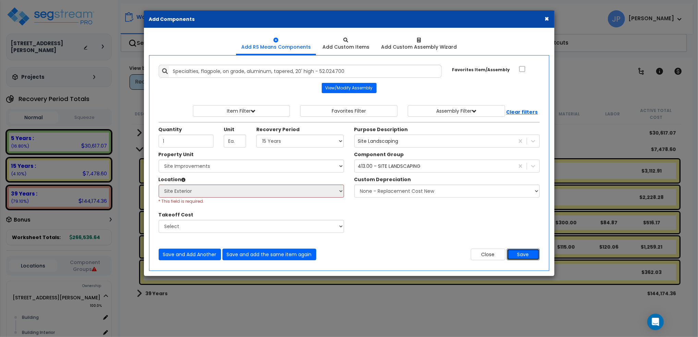
click at [521, 254] on button "Save" at bounding box center [523, 255] width 33 height 12
click at [521, 253] on button "Save" at bounding box center [523, 255] width 33 height 12
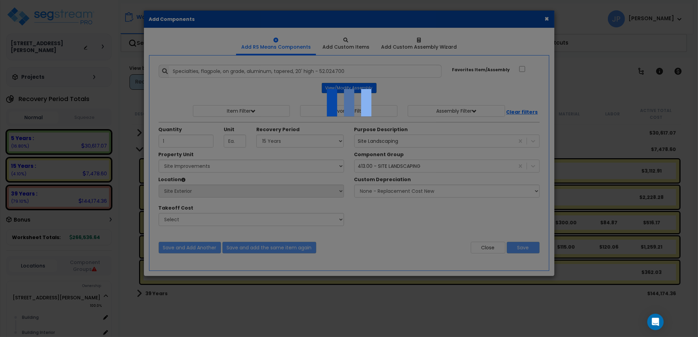
click at [521, 58] on div "We are Building your Property. So please grab a coffee and let us do the heavy …" at bounding box center [349, 43] width 698 height 27
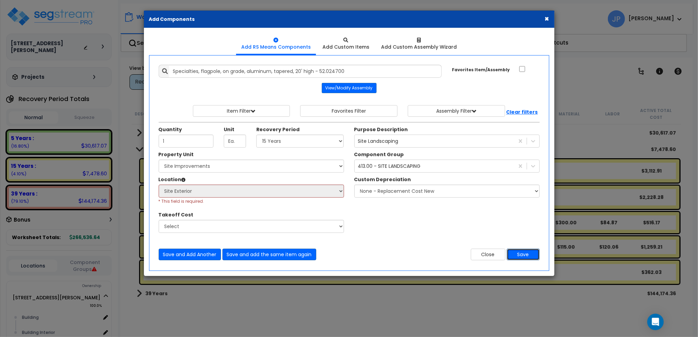
click at [521, 253] on button "Save" at bounding box center [523, 255] width 33 height 12
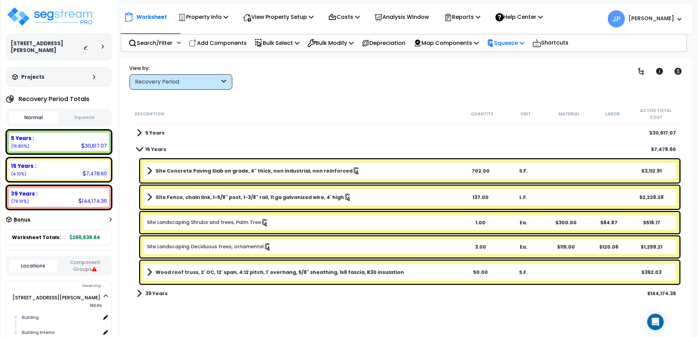
click at [519, 43] on p "Squeeze" at bounding box center [506, 42] width 38 height 9
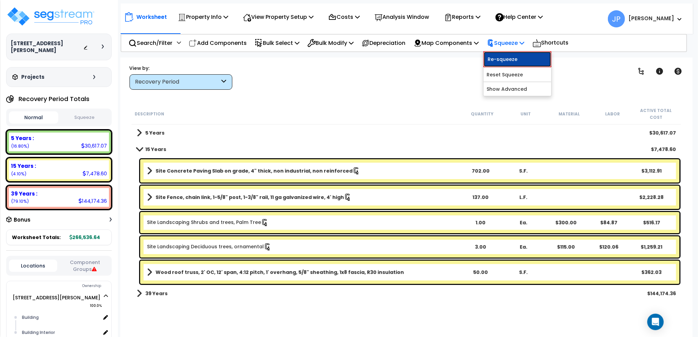
click at [516, 59] on link "Re-squeeze" at bounding box center [518, 59] width 68 height 16
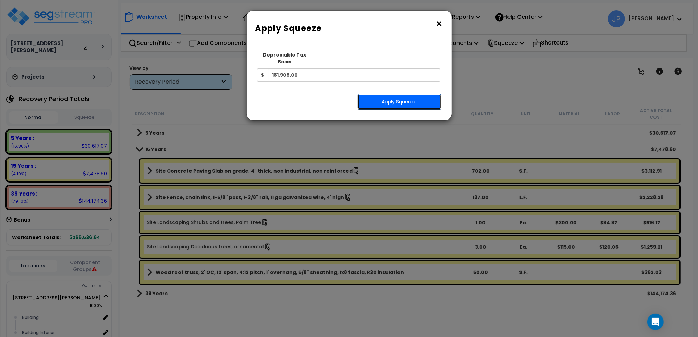
click at [396, 94] on button "Apply Squeeze" at bounding box center [400, 102] width 84 height 16
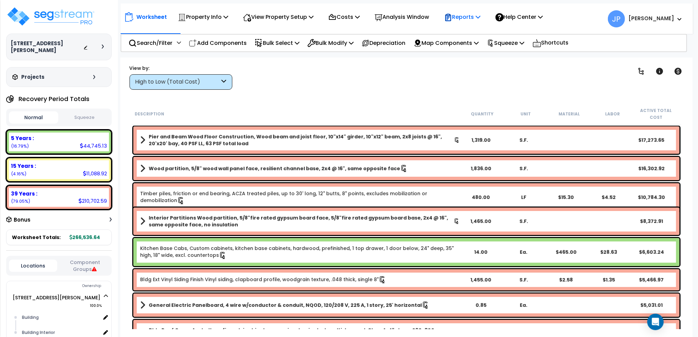
click at [473, 16] on p "Reports" at bounding box center [462, 16] width 37 height 9
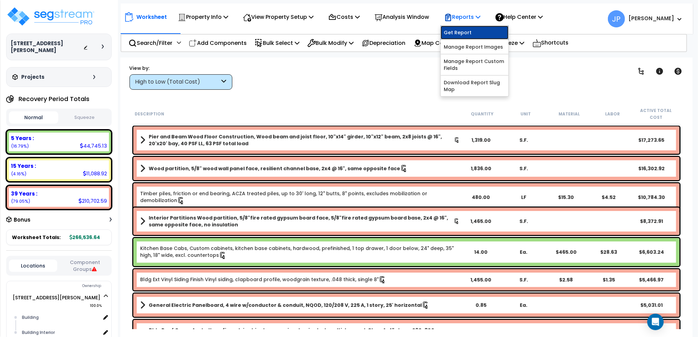
click at [467, 35] on link "Get Report" at bounding box center [475, 33] width 68 height 14
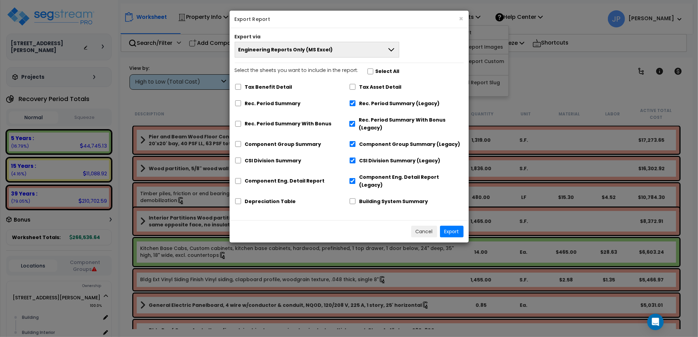
click at [321, 223] on div "Cancel Export" at bounding box center [349, 231] width 239 height 22
click at [450, 226] on button "Export" at bounding box center [452, 232] width 24 height 12
